Goal: Information Seeking & Learning: Learn about a topic

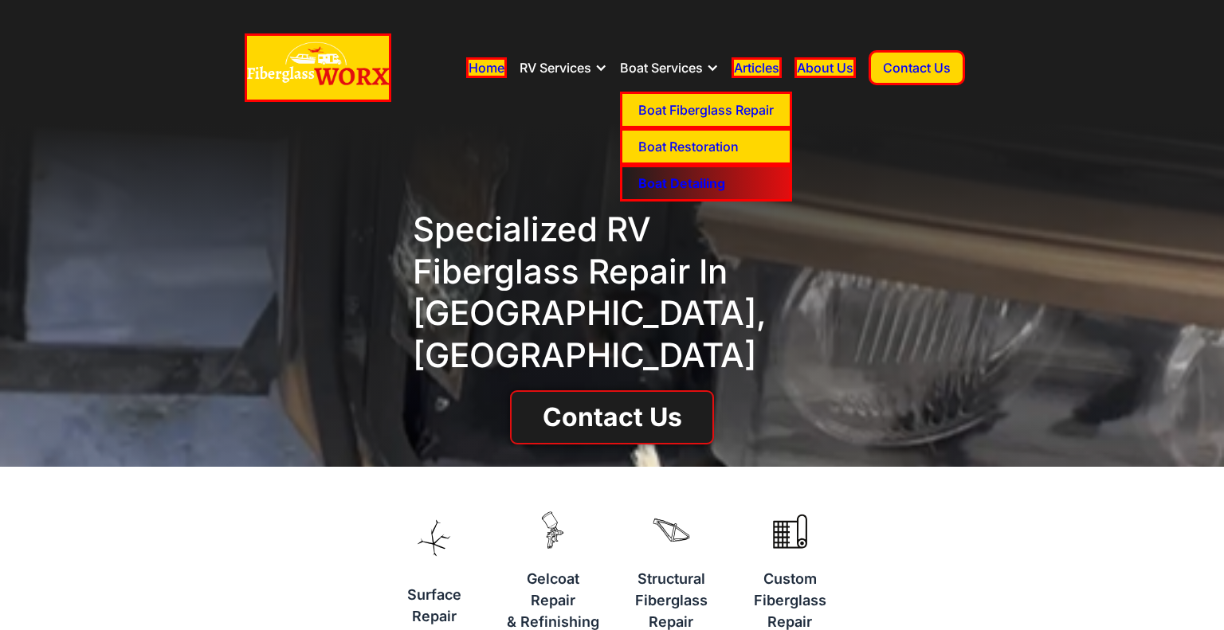
drag, startPoint x: 696, startPoint y: 143, endPoint x: 701, endPoint y: 167, distance: 24.4
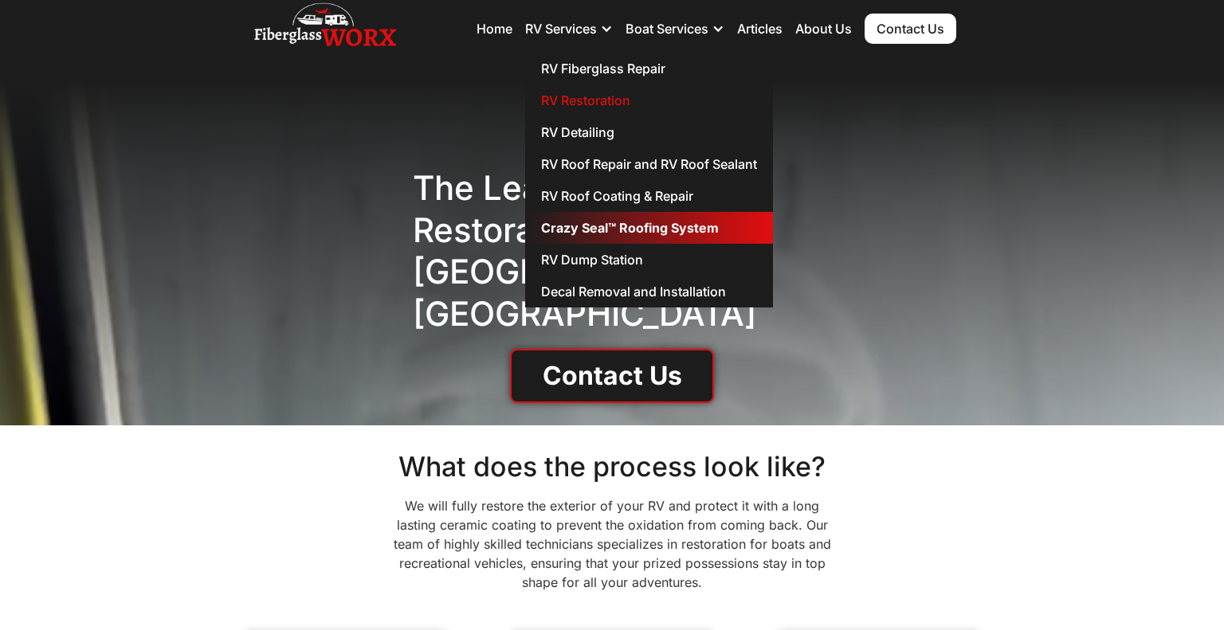
scroll to position [202, 0]
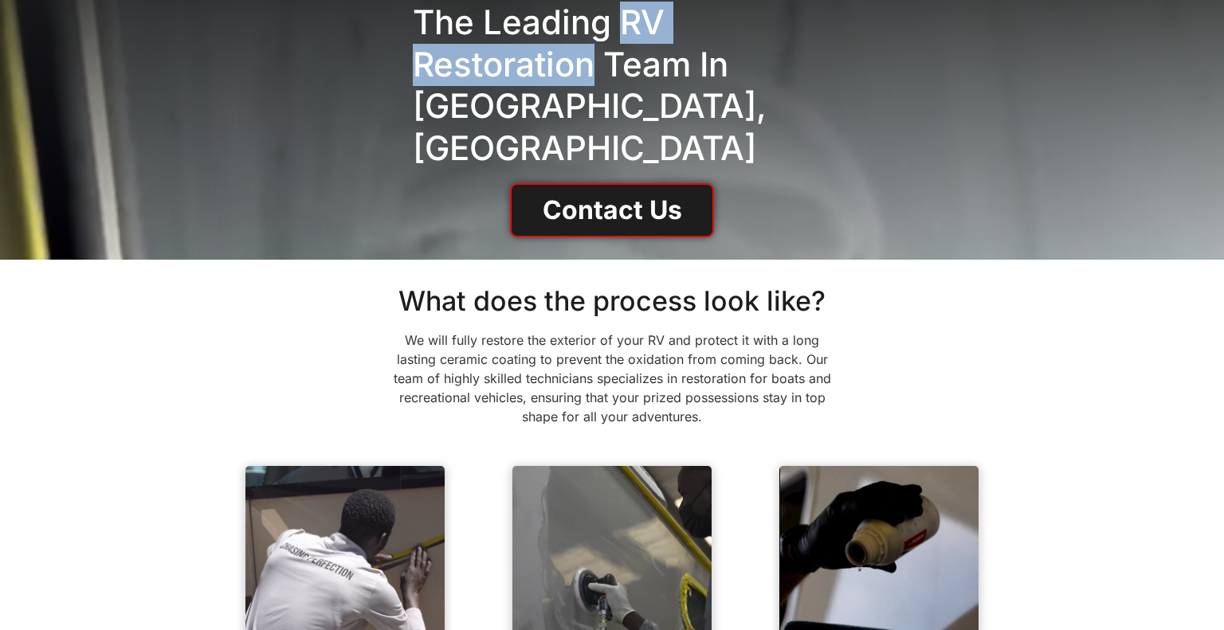
drag, startPoint x: 621, startPoint y: 43, endPoint x: 598, endPoint y: 84, distance: 47.4
click at [598, 84] on h1 "The Leading RV Restoration Team in Denver, CO" at bounding box center [612, 85] width 398 height 167
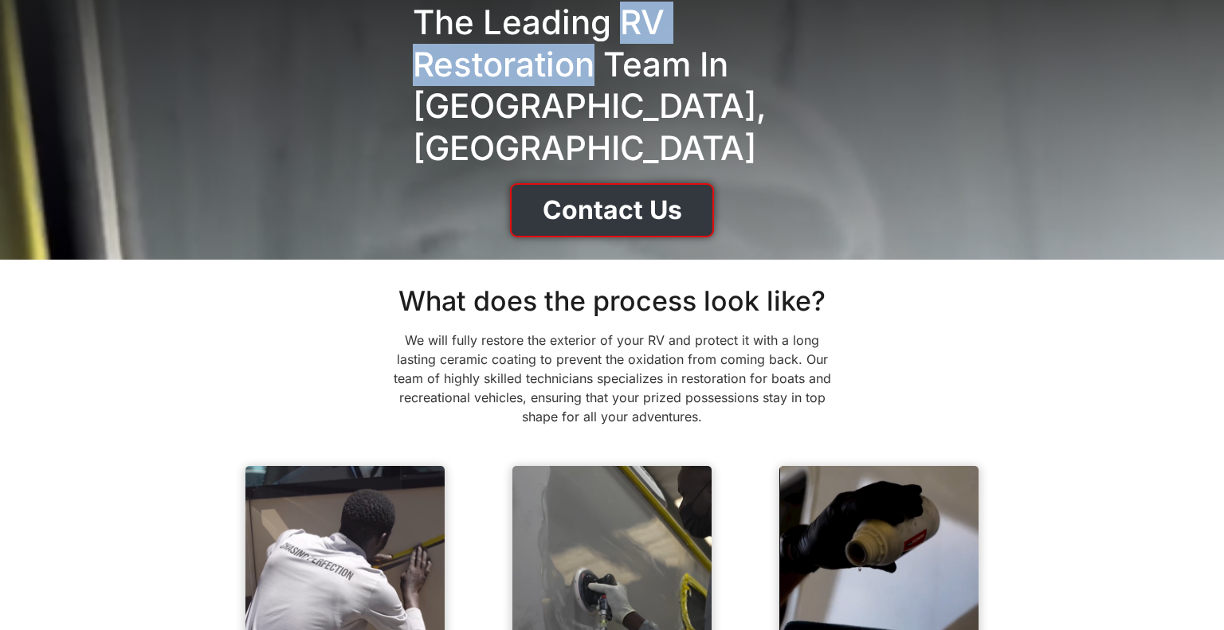
copy h1 "RV Restoration"
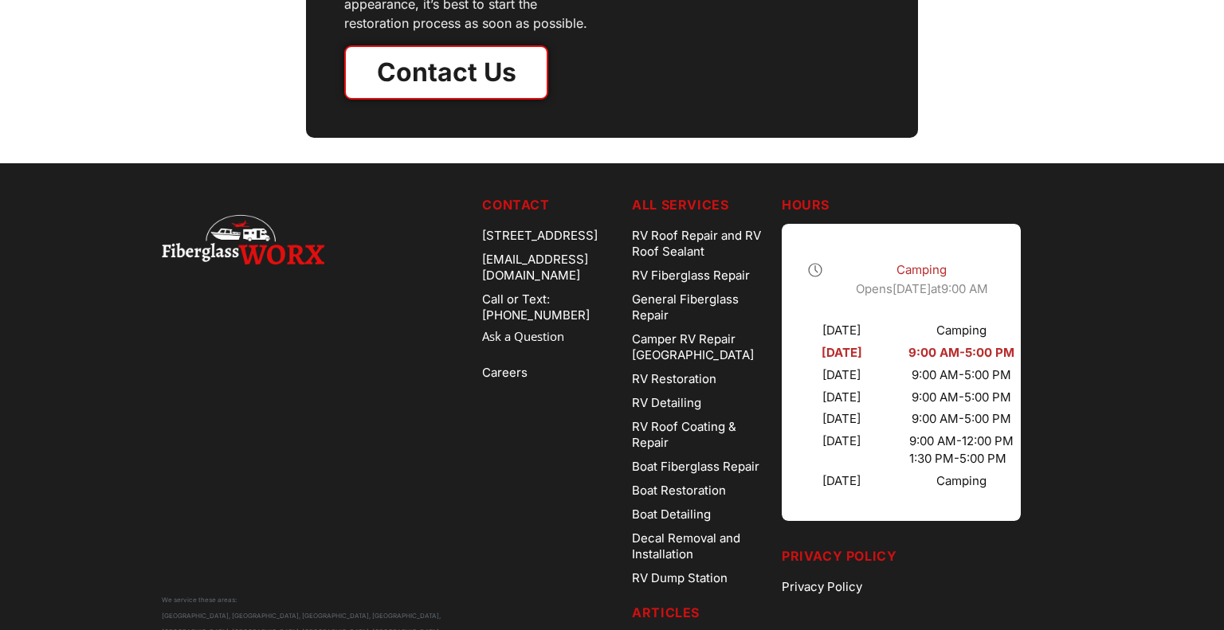
scroll to position [3016, 0]
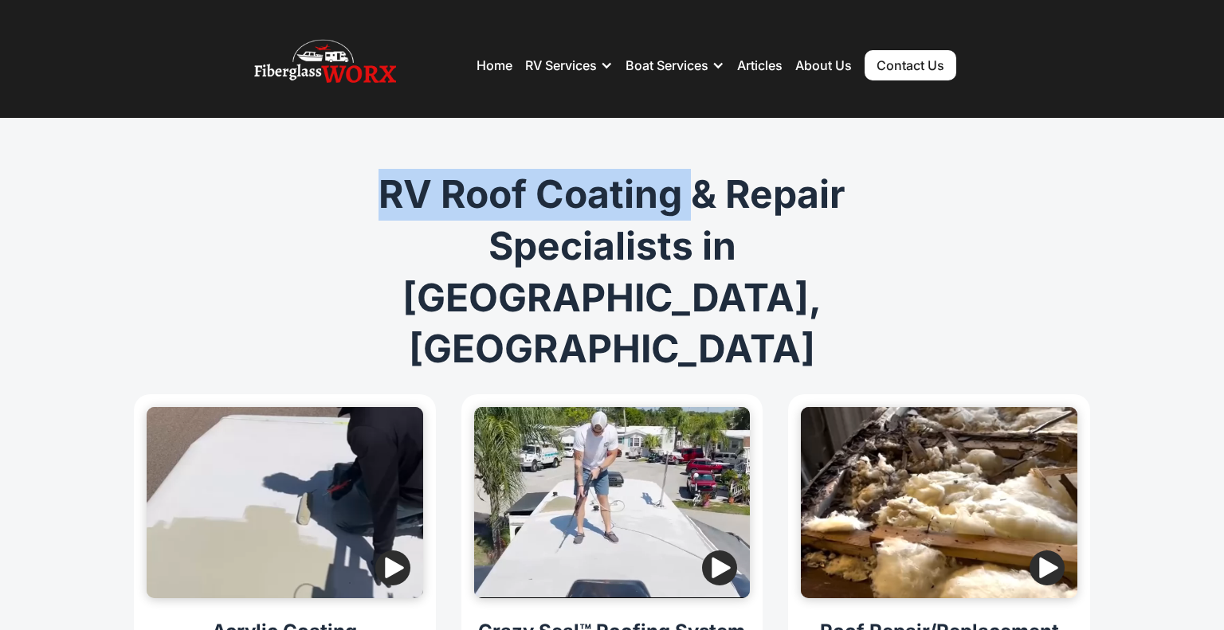
drag, startPoint x: 339, startPoint y: 182, endPoint x: 687, endPoint y: 184, distance: 347.3
click at [687, 184] on h1 "RV Roof Coating & Repair Specialists in Denver, CO" at bounding box center [612, 272] width 612 height 206
copy h1 "RV Roof Coating"
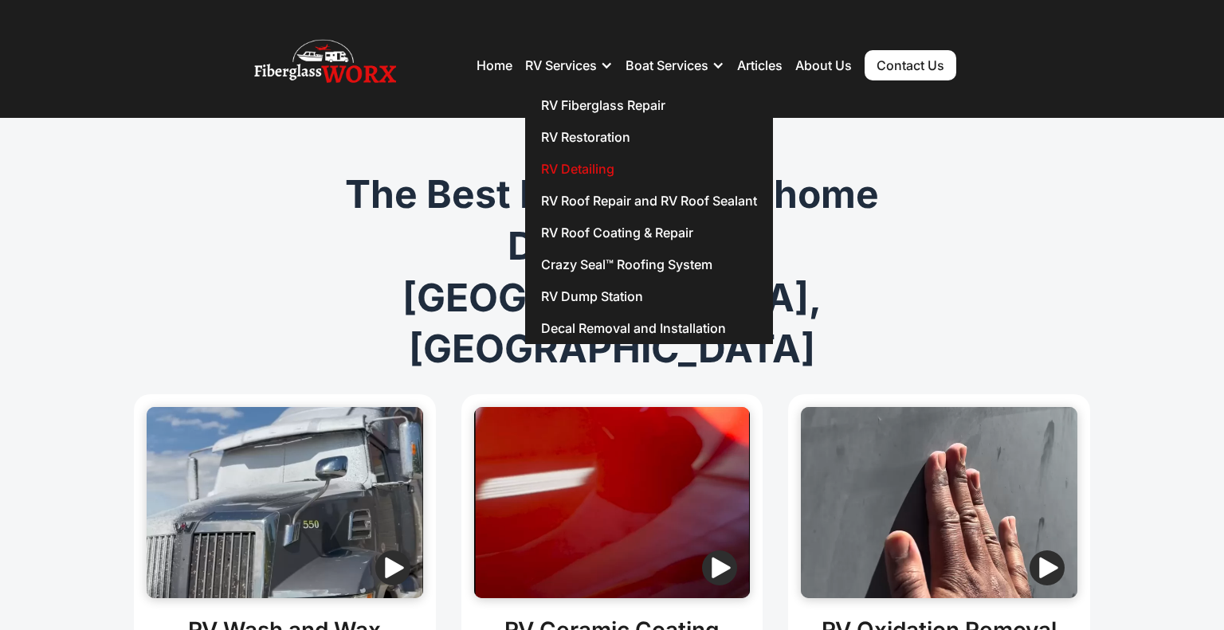
click at [339, 190] on h1 "The Best RV and Motorhome Detailing in Denver, CO" at bounding box center [612, 272] width 612 height 206
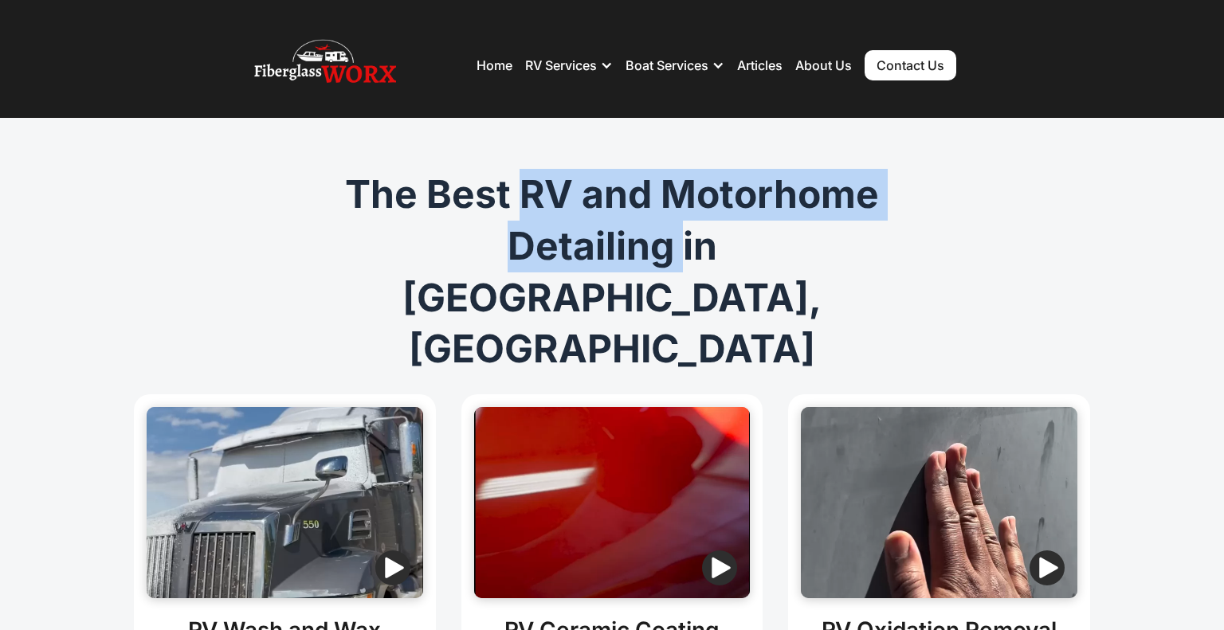
drag, startPoint x: 522, startPoint y: 188, endPoint x: 573, endPoint y: 243, distance: 75.0
click at [573, 243] on h1 "The Best RV and Motorhome Detailing in Denver, CO" at bounding box center [612, 272] width 612 height 206
copy h1 "RV and Motorhome Detailing"
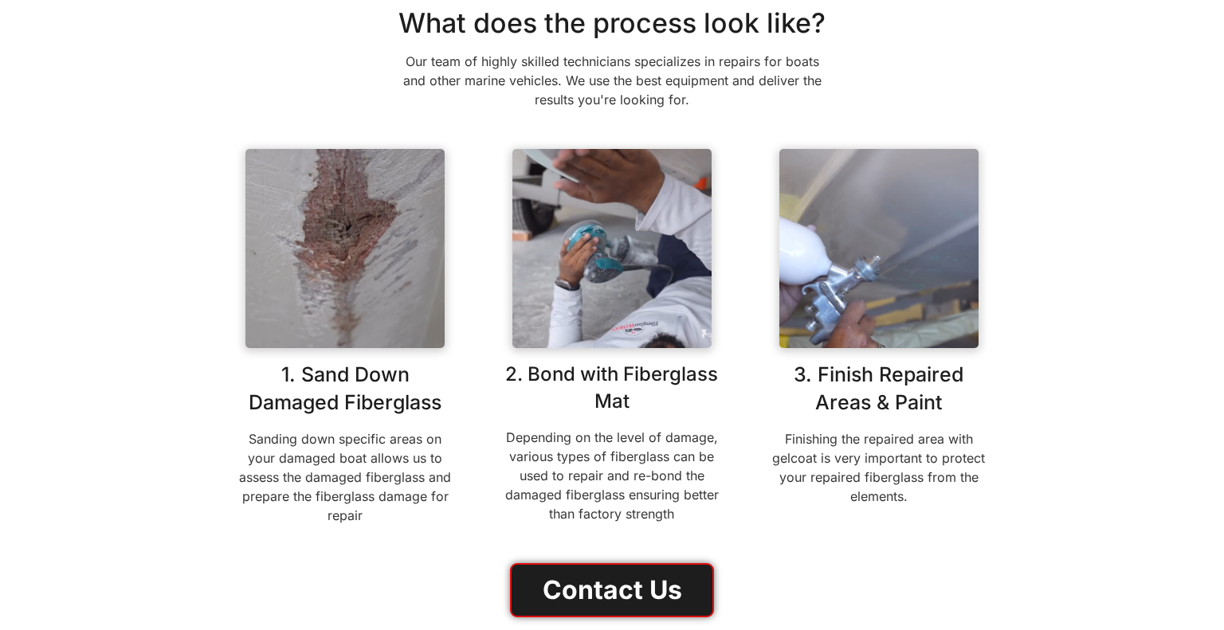
scroll to position [101, 0]
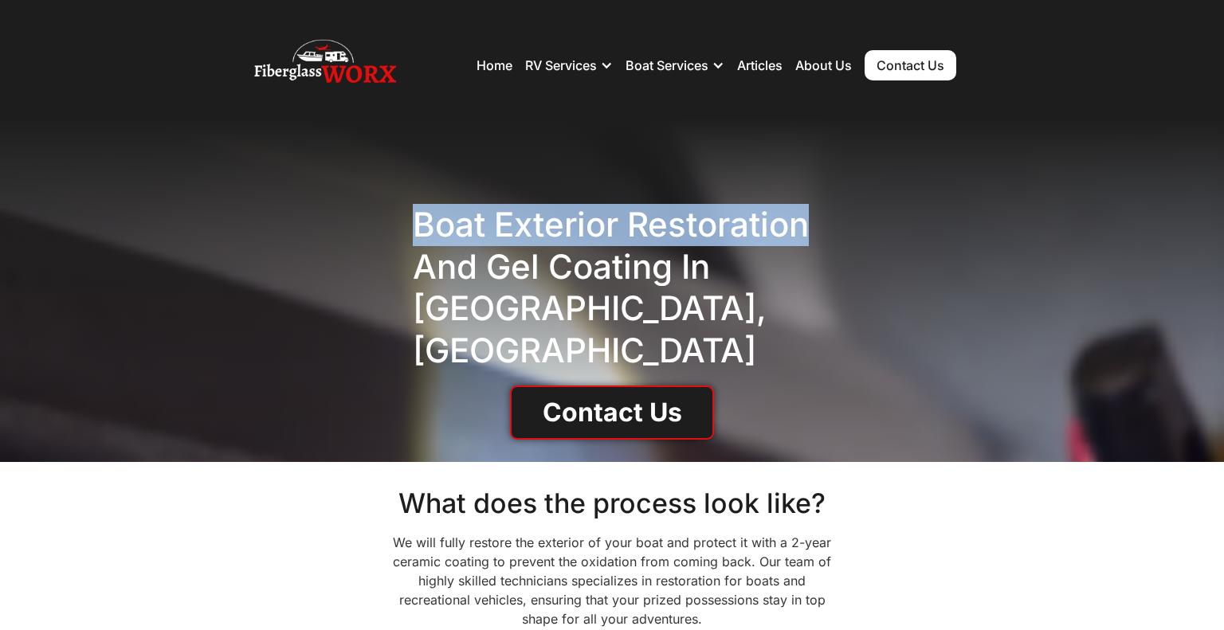
drag, startPoint x: 572, startPoint y: 231, endPoint x: 826, endPoint y: 231, distance: 254.1
click at [826, 231] on div "Boat exterior Restoration and Gel Coating in [GEOGRAPHIC_DATA], [GEOGRAPHIC_DAT…" at bounding box center [612, 290] width 1224 height 344
copy h1 "Boat exterior Restoration"
